Goal: Task Accomplishment & Management: Use online tool/utility

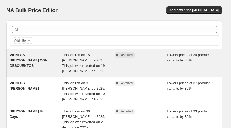
click at [166, 59] on div "Complete Reverted" at bounding box center [140, 62] width 52 height 21
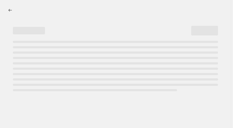
select select "percentage"
select select "collection"
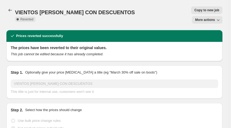
click at [194, 8] on span "Copy to new job" at bounding box center [206, 10] width 25 height 4
select select "percentage"
select select "collection"
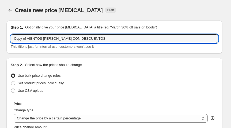
drag, startPoint x: 28, startPoint y: 38, endPoint x: 8, endPoint y: 38, distance: 20.1
click at [8, 38] on div "Step 1. Optionally give your price [MEDICAL_DATA] a title (eg "March 30% off sa…" at bounding box center [114, 36] width 216 height 33
type input "VIENTOS [PERSON_NAME] CON DESCUENTOS"
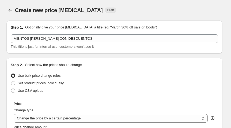
click at [112, 72] on div "Use bulk price change rules" at bounding box center [114, 75] width 207 height 7
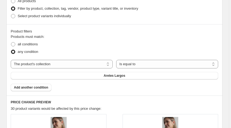
scroll to position [328, 0]
click at [152, 76] on button "Aretes Largos" at bounding box center [114, 74] width 207 height 7
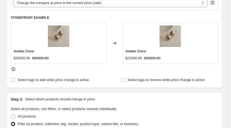
scroll to position [215, 0]
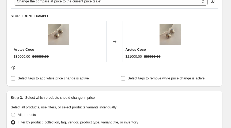
drag, startPoint x: 230, startPoint y: 43, endPoint x: 231, endPoint y: 28, distance: 14.5
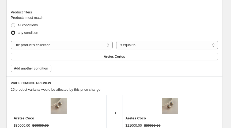
scroll to position [351, 0]
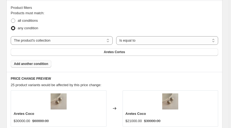
click at [47, 61] on button "Add another condition" at bounding box center [31, 63] width 41 height 7
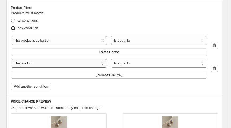
click at [48, 62] on select "The product The product's collection The product's vendor The product's type Th…" at bounding box center [59, 63] width 97 height 9
select select "collection"
click at [127, 61] on select "Is equal to Is not equal to" at bounding box center [158, 63] width 97 height 9
click at [140, 75] on button "Anillos" at bounding box center [109, 74] width 196 height 7
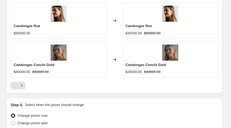
scroll to position [637, 0]
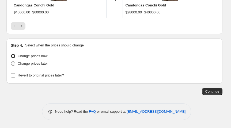
click at [16, 62] on label "Change prices later" at bounding box center [29, 63] width 37 height 7
click at [11, 62] on input "Change prices later" at bounding box center [11, 61] width 0 height 0
radio input "true"
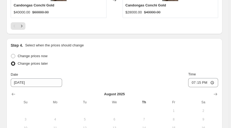
drag, startPoint x: 230, startPoint y: 97, endPoint x: 230, endPoint y: 103, distance: 6.4
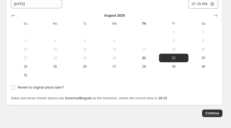
scroll to position [717, 0]
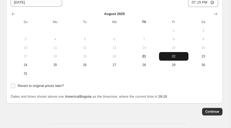
click at [180, 54] on span "22" at bounding box center [173, 56] width 25 height 4
click at [12, 86] on input "Revert to original prices later?" at bounding box center [13, 85] width 4 height 4
checkbox input "true"
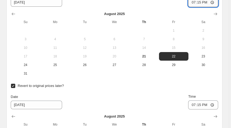
click at [207, 2] on input "19:15" at bounding box center [203, 2] width 30 height 9
click at [191, 0] on input "19:15" at bounding box center [203, 2] width 30 height 9
click at [214, 2] on input "19:15" at bounding box center [203, 2] width 30 height 9
click at [198, 2] on input "08:16" at bounding box center [203, 2] width 30 height 9
click at [190, 3] on input "08:16" at bounding box center [203, 2] width 30 height 9
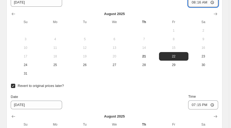
click at [190, 3] on input "08:16" at bounding box center [203, 2] width 30 height 9
type input "06:00"
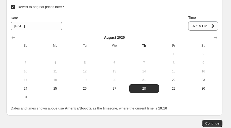
scroll to position [797, 0]
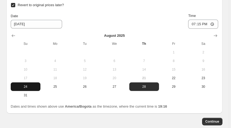
click at [28, 86] on span "24" at bounding box center [25, 86] width 25 height 4
type input "[DATE]"
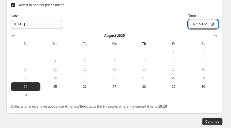
click at [191, 22] on input "19:15" at bounding box center [203, 24] width 30 height 9
click at [191, 25] on input "19:15" at bounding box center [203, 24] width 30 height 9
type input "23:59"
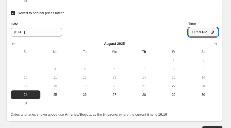
scroll to position [827, 0]
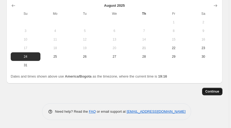
click at [218, 93] on span "Continue" at bounding box center [212, 91] width 14 height 4
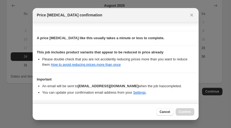
scroll to position [97, 0]
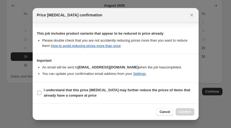
click at [39, 91] on input "I understand that this price [MEDICAL_DATA] may further reduce the prices of it…" at bounding box center [39, 92] width 4 height 4
checkbox input "true"
click at [185, 111] on span "Confirm" at bounding box center [185, 111] width 12 height 4
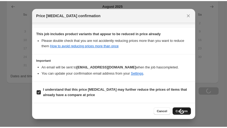
scroll to position [827, 0]
